Goal: Task Accomplishment & Management: Use online tool/utility

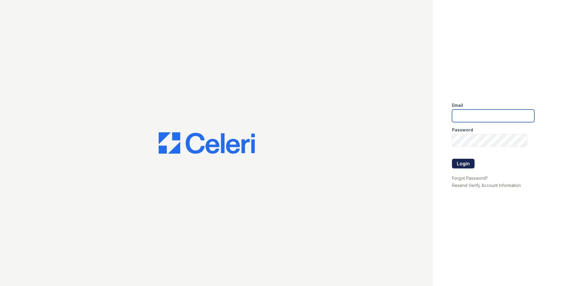
type input "[EMAIL_ADDRESS][DOMAIN_NAME]"
click at [460, 164] on button "Login" at bounding box center [463, 164] width 23 height 10
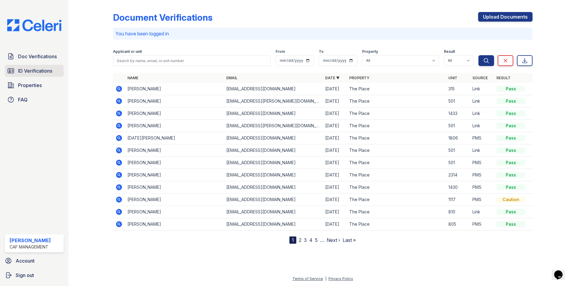
click at [36, 69] on span "ID Verifications" at bounding box center [35, 70] width 34 height 7
